Goal: Transaction & Acquisition: Purchase product/service

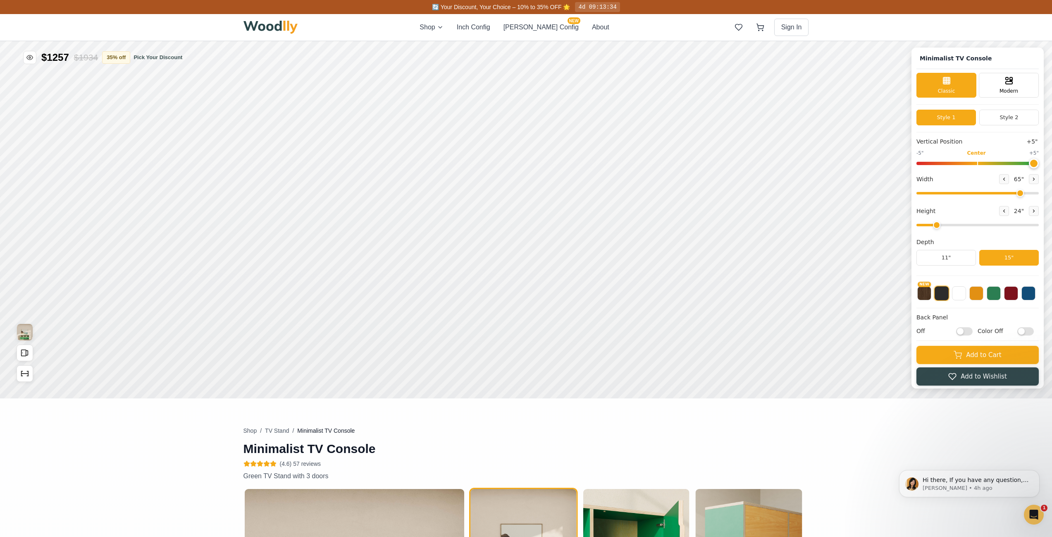
click at [940, 294] on div "NEW" at bounding box center [978, 290] width 122 height 21
click at [957, 291] on div "NEW" at bounding box center [978, 290] width 122 height 21
click at [961, 292] on button at bounding box center [959, 292] width 14 height 14
click at [979, 293] on button at bounding box center [977, 292] width 14 height 14
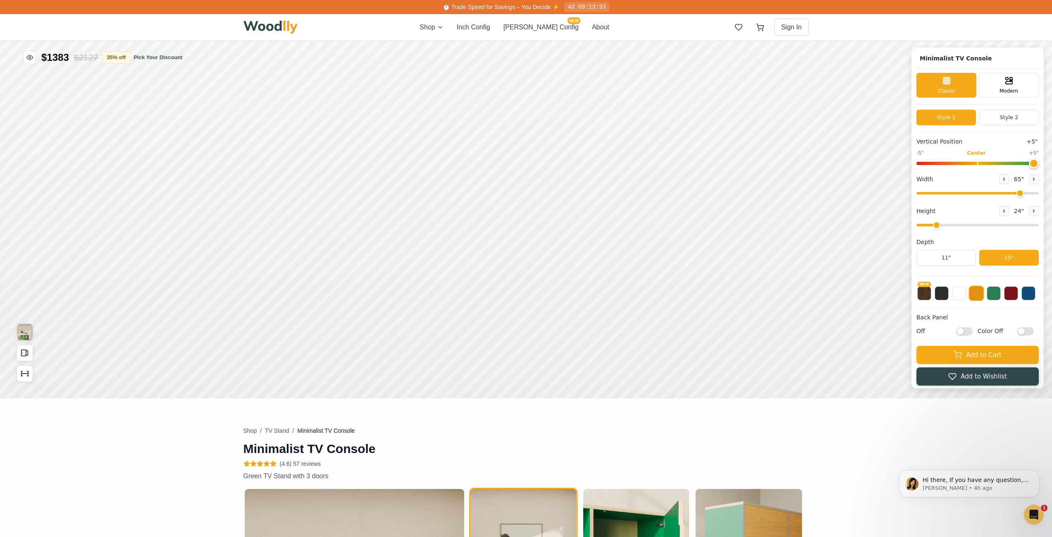
click at [991, 292] on div "NEW" at bounding box center [978, 290] width 122 height 21
click at [1000, 292] on button at bounding box center [994, 292] width 14 height 14
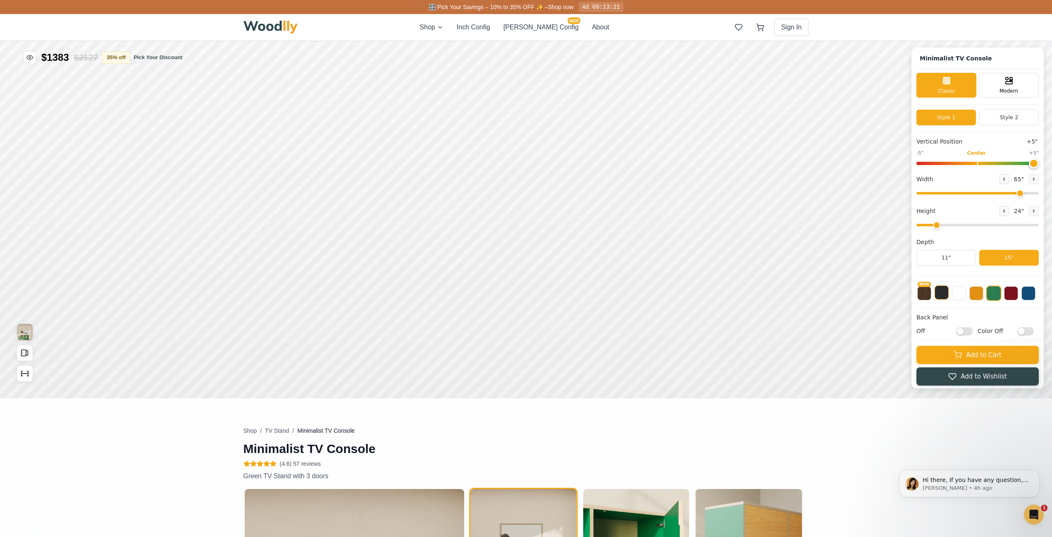
click at [947, 292] on button at bounding box center [942, 292] width 14 height 14
click at [111, 56] on button "35 % off" at bounding box center [116, 57] width 28 height 12
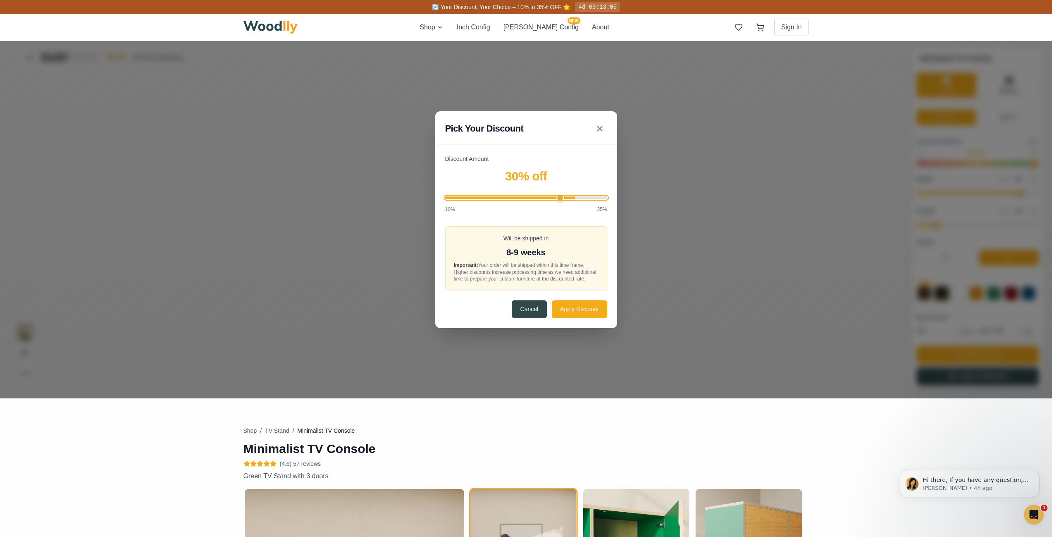
drag, startPoint x: 597, startPoint y: 196, endPoint x: 565, endPoint y: 200, distance: 32.1
type input "28"
click at [565, 199] on input "Discount Amount" at bounding box center [526, 197] width 162 height 2
click at [571, 308] on button "Apply Discount" at bounding box center [579, 309] width 55 height 18
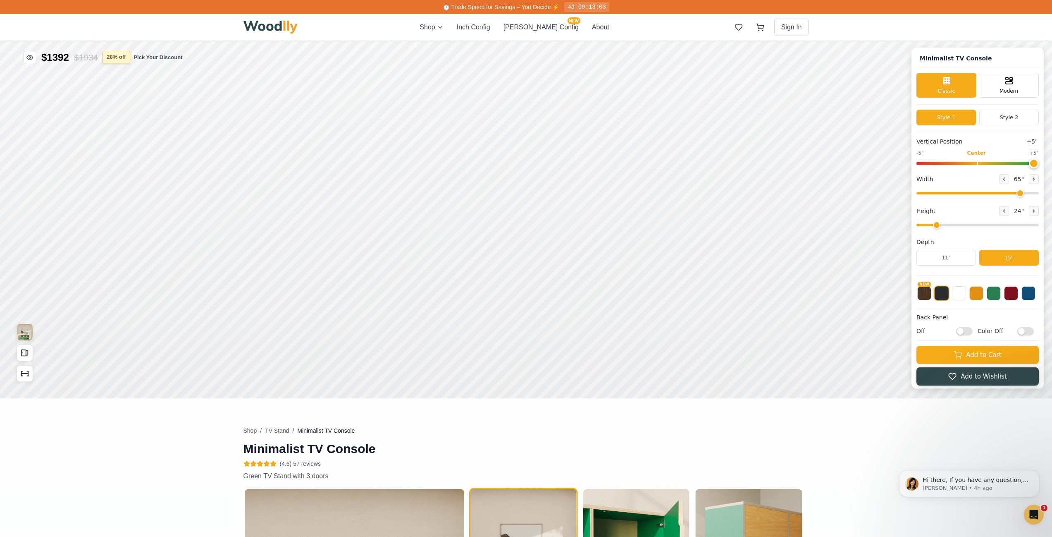
click at [111, 56] on button "28 % off" at bounding box center [116, 57] width 28 height 12
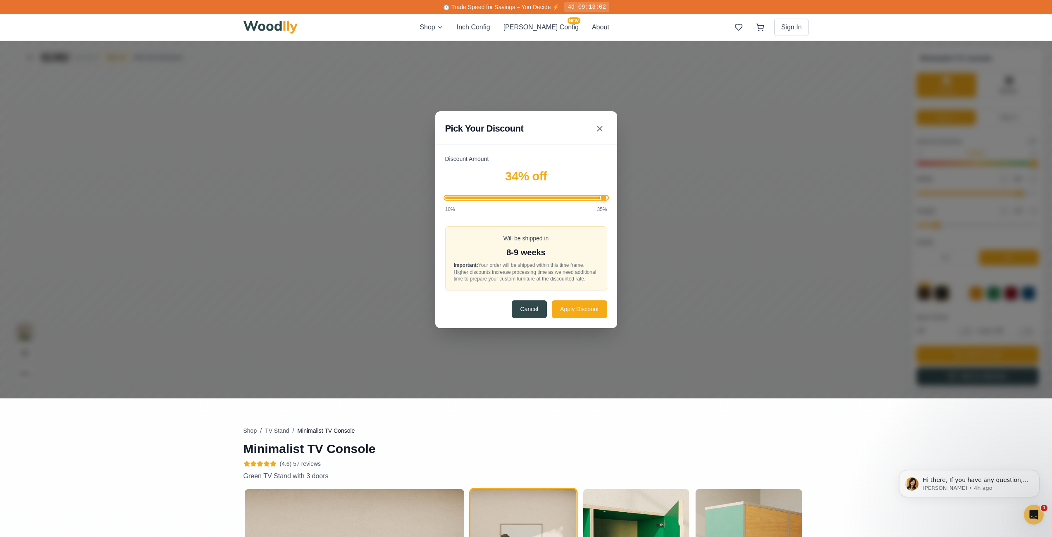
drag, startPoint x: 563, startPoint y: 198, endPoint x: 634, endPoint y: 198, distance: 70.7
type input "35"
click at [607, 198] on input "Discount Amount" at bounding box center [526, 197] width 162 height 2
click at [578, 308] on button "Apply Discount" at bounding box center [579, 309] width 55 height 18
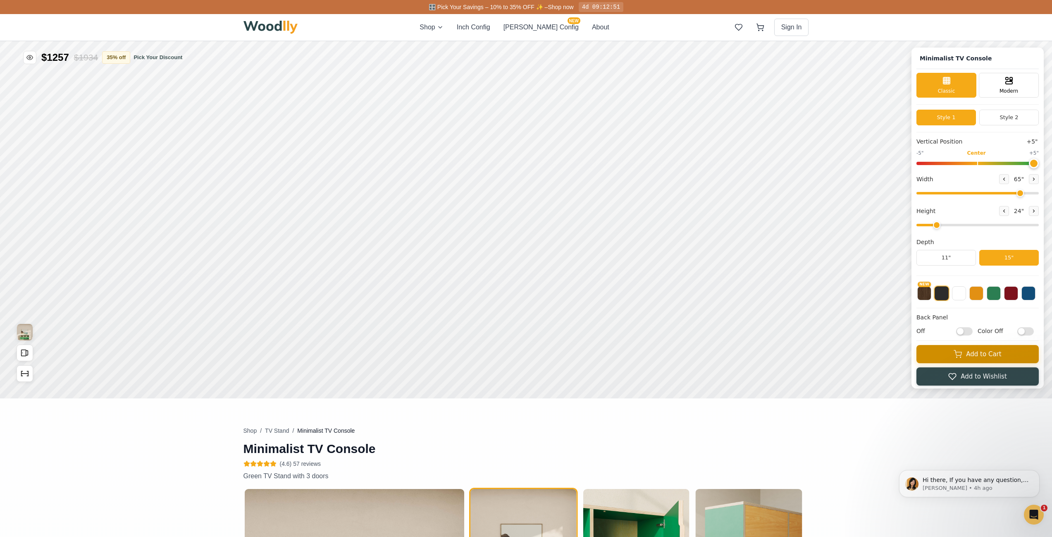
click at [956, 357] on button "Add to Cart" at bounding box center [978, 354] width 122 height 18
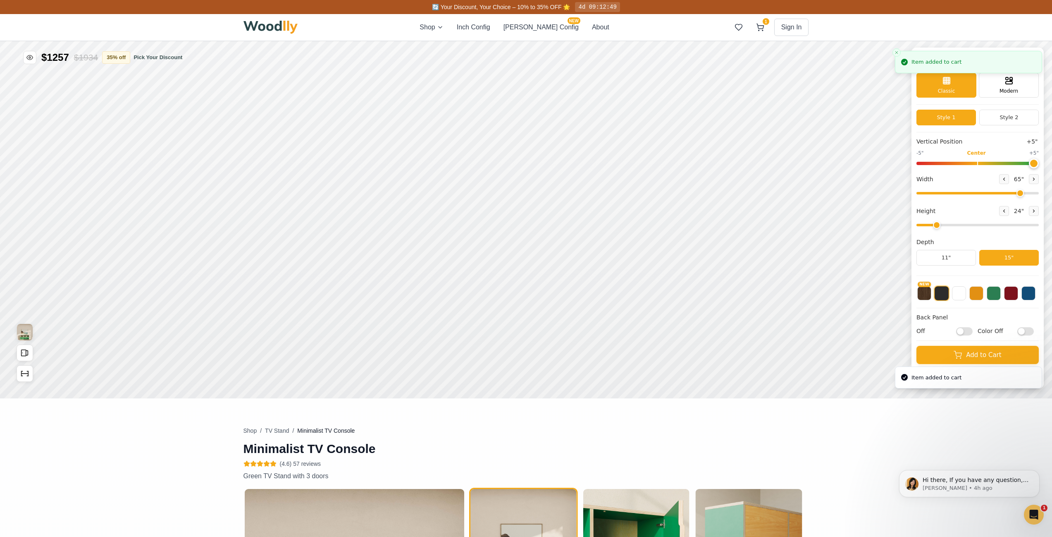
click at [762, 36] on div "Shop Inch Config [PERSON_NAME] Config NEW About 1 Sign In 1" at bounding box center [527, 27] width 566 height 26
click at [758, 31] on icon at bounding box center [760, 27] width 8 height 8
